Goal: Task Accomplishment & Management: Manage account settings

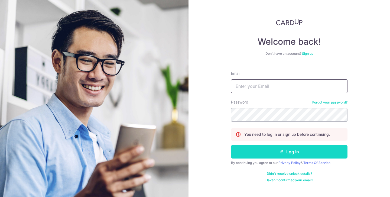
type input "[PERSON_NAME][EMAIL_ADDRESS][DOMAIN_NAME]"
click at [290, 153] on button "Log in" at bounding box center [289, 152] width 117 height 14
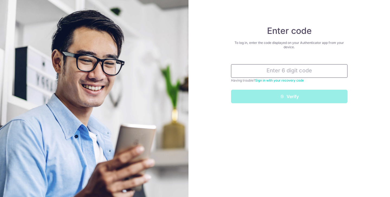
click at [291, 67] on input "text" at bounding box center [289, 71] width 117 height 14
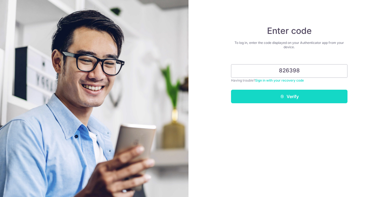
type input "826398"
click at [323, 94] on button "Verify" at bounding box center [289, 97] width 117 height 14
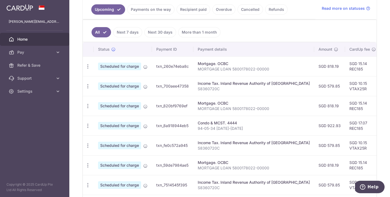
scroll to position [126, 0]
